Goal: Task Accomplishment & Management: Manage account settings

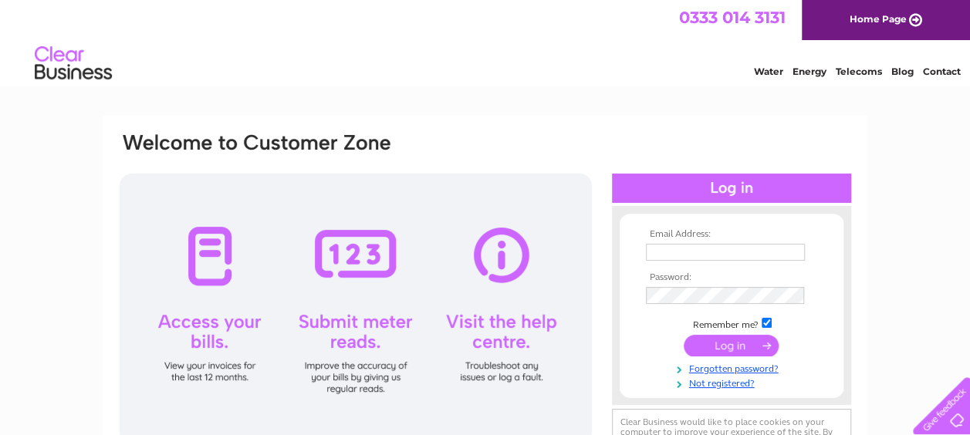
type input "business.property@fife.gov.uk"
click at [708, 344] on input "submit" at bounding box center [731, 346] width 95 height 22
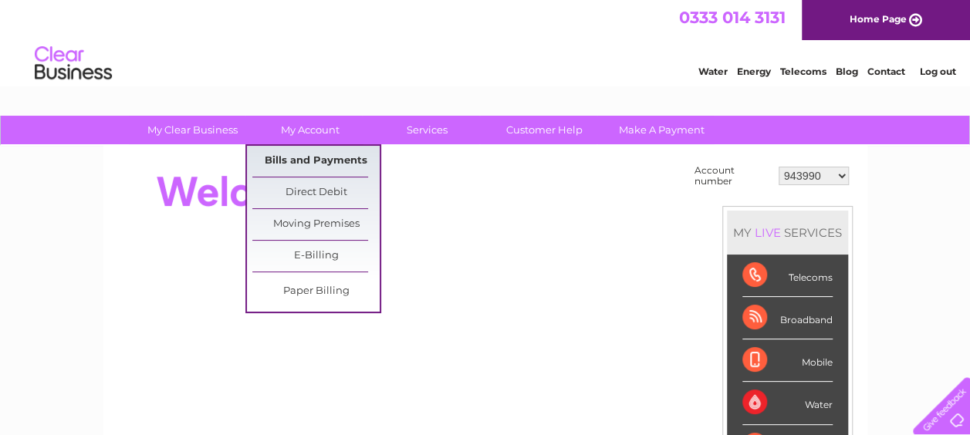
click at [327, 161] on link "Bills and Payments" at bounding box center [315, 161] width 127 height 31
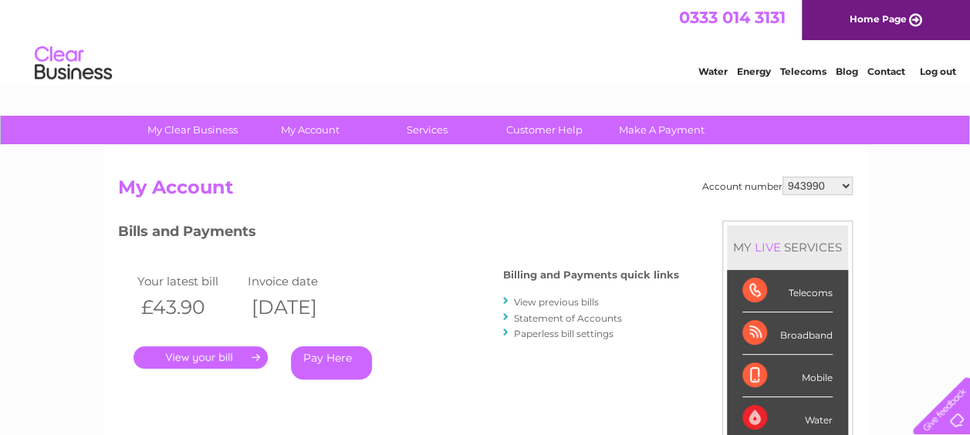
click at [820, 188] on select "943990 997180 1100436 1136008 1145621 3025650 30264716 30265126 30274253 302771…" at bounding box center [818, 186] width 70 height 19
select select "30265126"
click at [783, 177] on select "943990 997180 1100436 1136008 1145621 3025650 30264716 30265126 30274253 302771…" at bounding box center [818, 186] width 70 height 19
click at [579, 301] on link "View previous bills" at bounding box center [556, 302] width 85 height 12
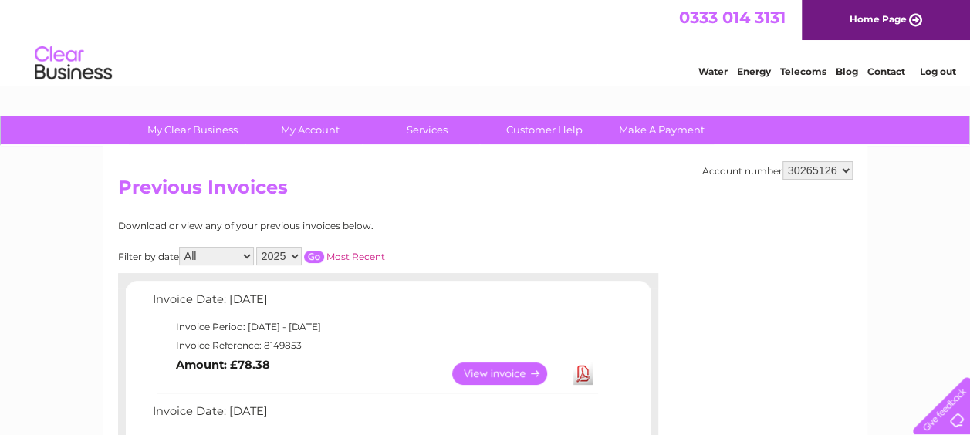
click at [290, 255] on select "2025 2024 2023" at bounding box center [279, 256] width 46 height 19
select select "2023"
click at [257, 247] on select "2025 2024 2023" at bounding box center [279, 256] width 46 height 19
click at [316, 259] on input "button" at bounding box center [314, 257] width 20 height 12
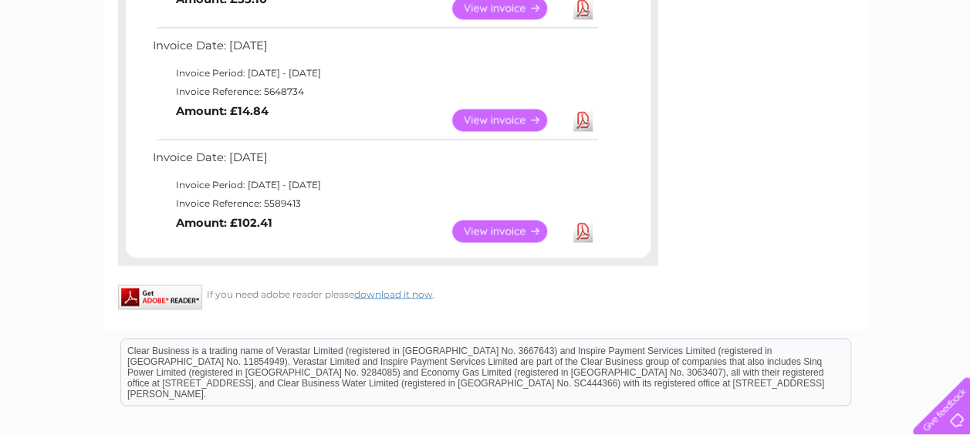
scroll to position [1258, 0]
click at [502, 117] on link "View" at bounding box center [508, 119] width 113 height 22
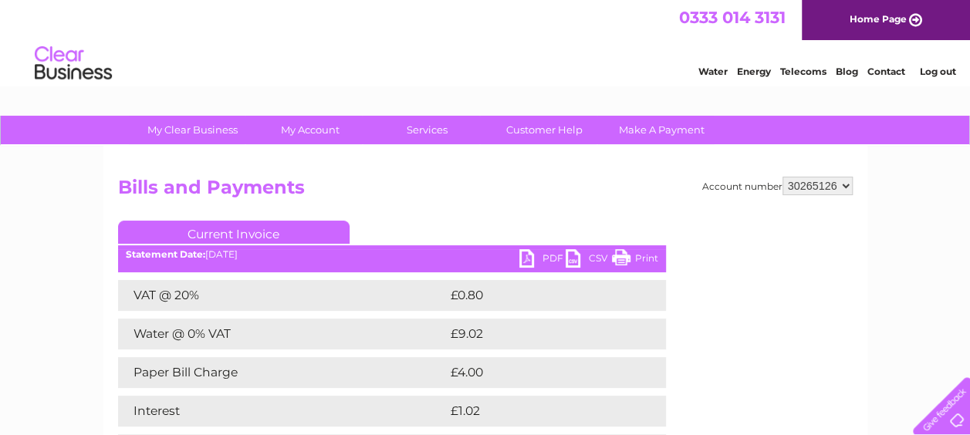
click at [533, 260] on link "PDF" at bounding box center [543, 260] width 46 height 22
